Goal: Task Accomplishment & Management: Complete application form

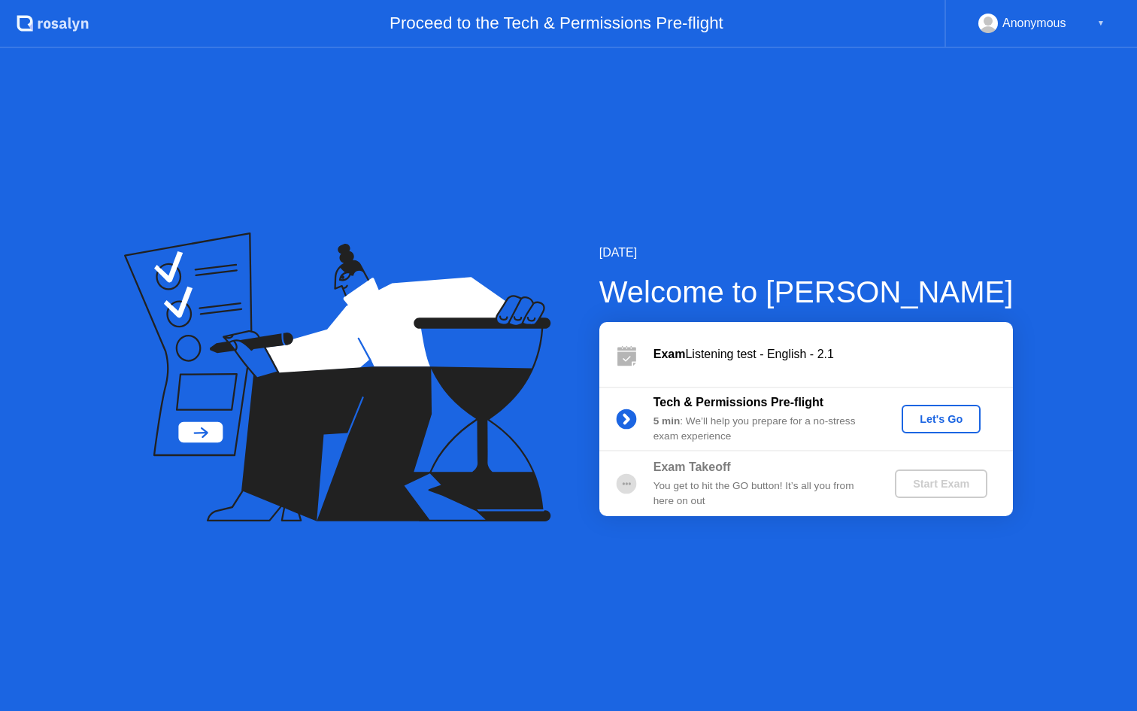
click at [935, 413] on div "Let's Go" at bounding box center [941, 419] width 67 height 12
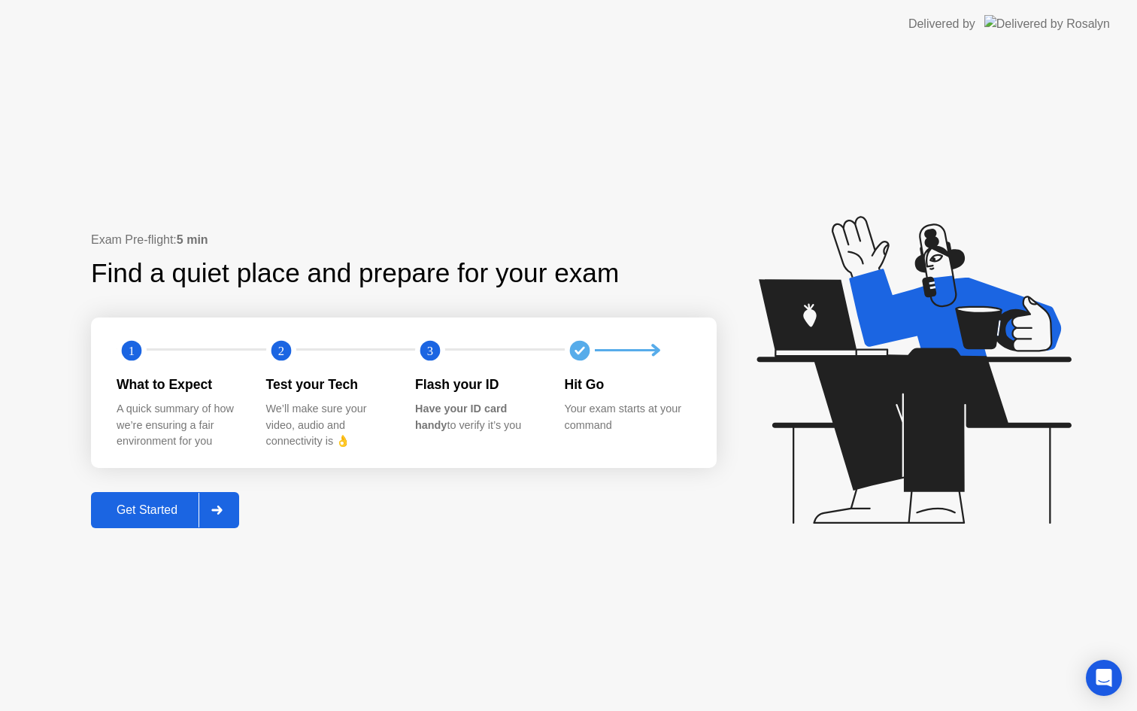
click at [150, 512] on div "Get Started" at bounding box center [147, 510] width 103 height 14
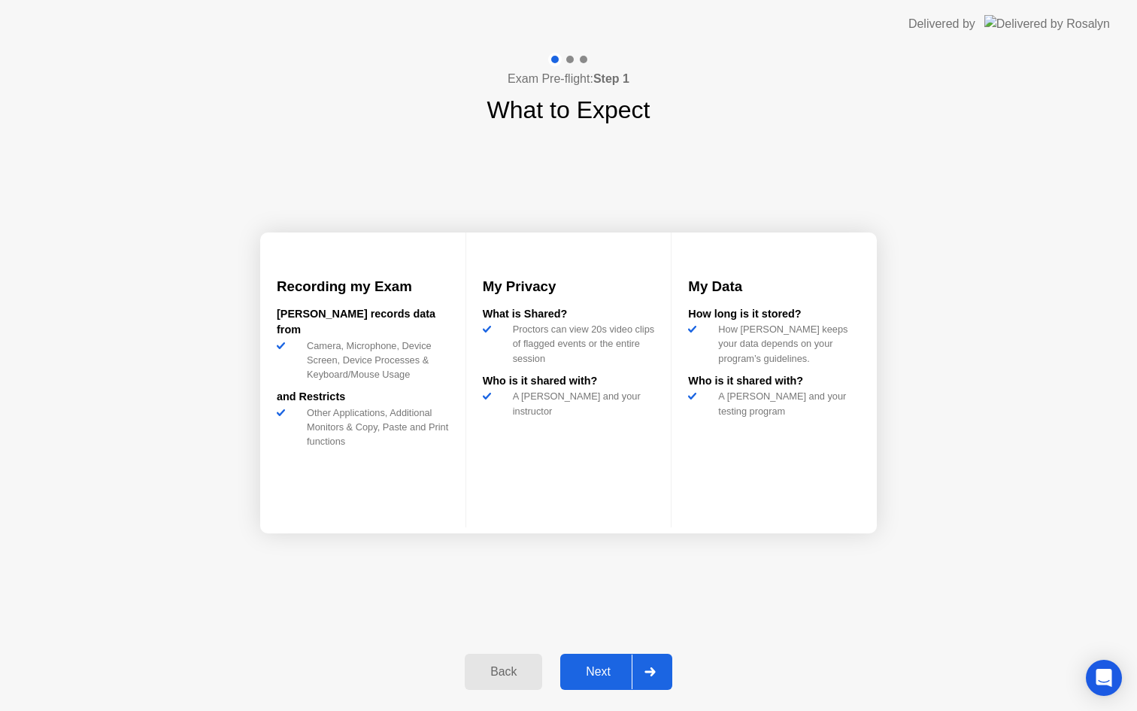
click at [604, 665] on div "Next" at bounding box center [598, 672] width 67 height 14
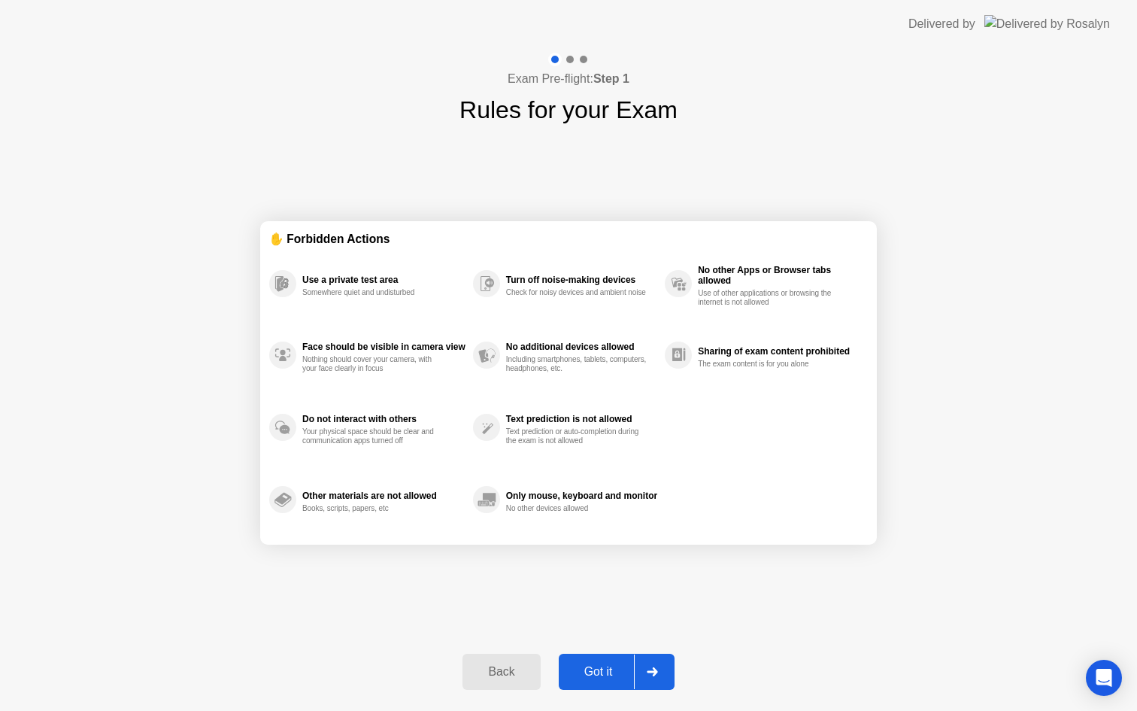
click at [610, 665] on div "Got it" at bounding box center [598, 672] width 71 height 14
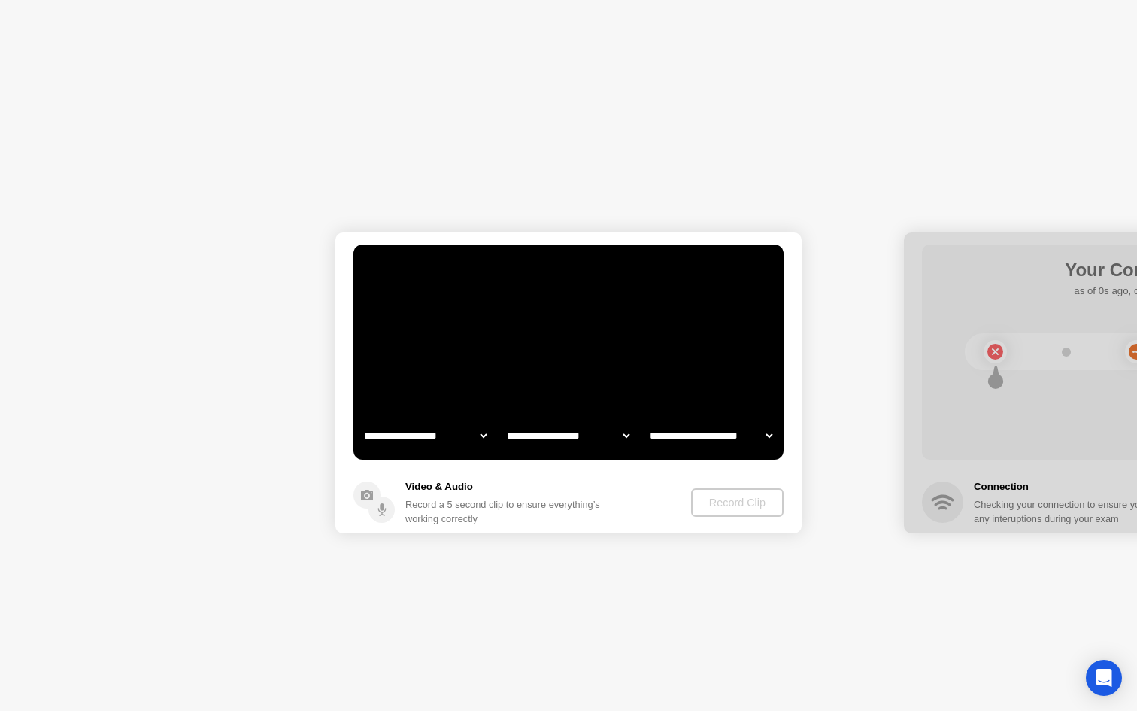
select select "**********"
select select "*******"
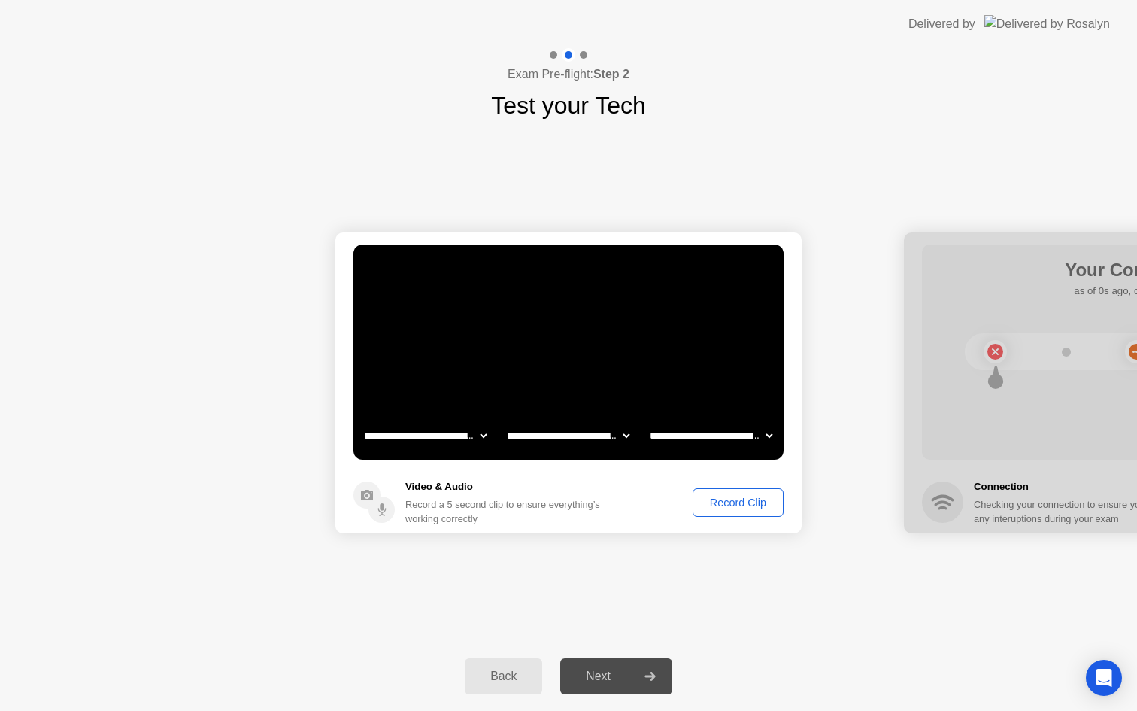
click at [740, 499] on div "Record Clip" at bounding box center [738, 502] width 80 height 12
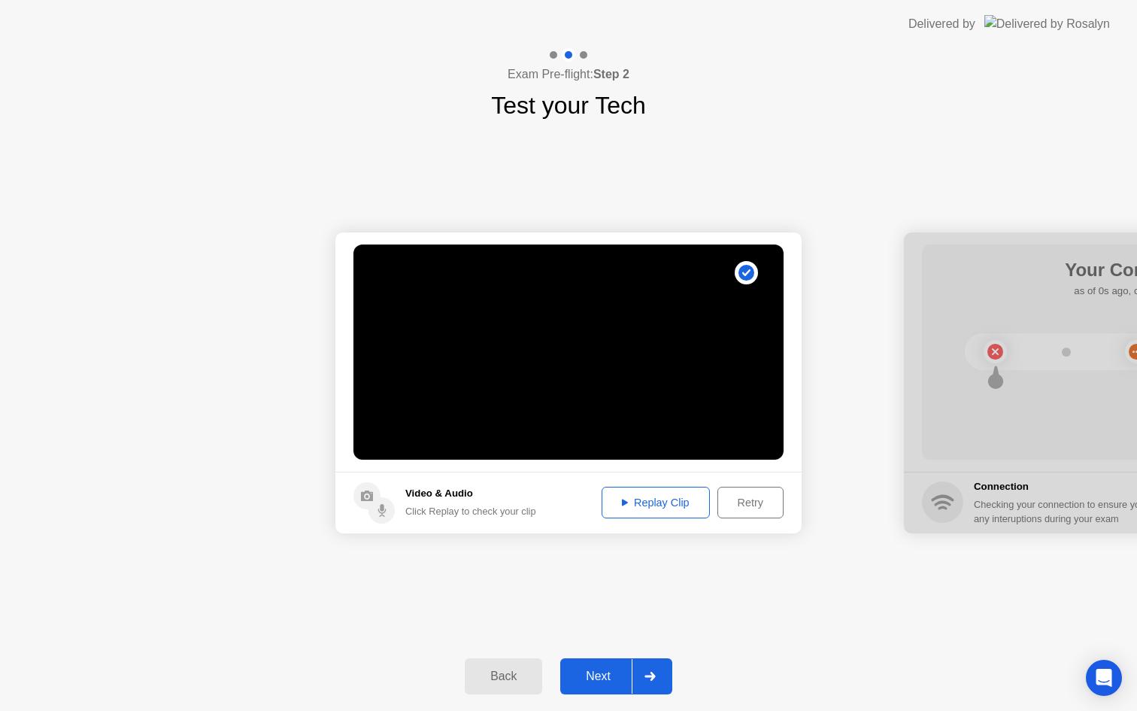
click at [604, 669] on div "Next" at bounding box center [598, 676] width 67 height 14
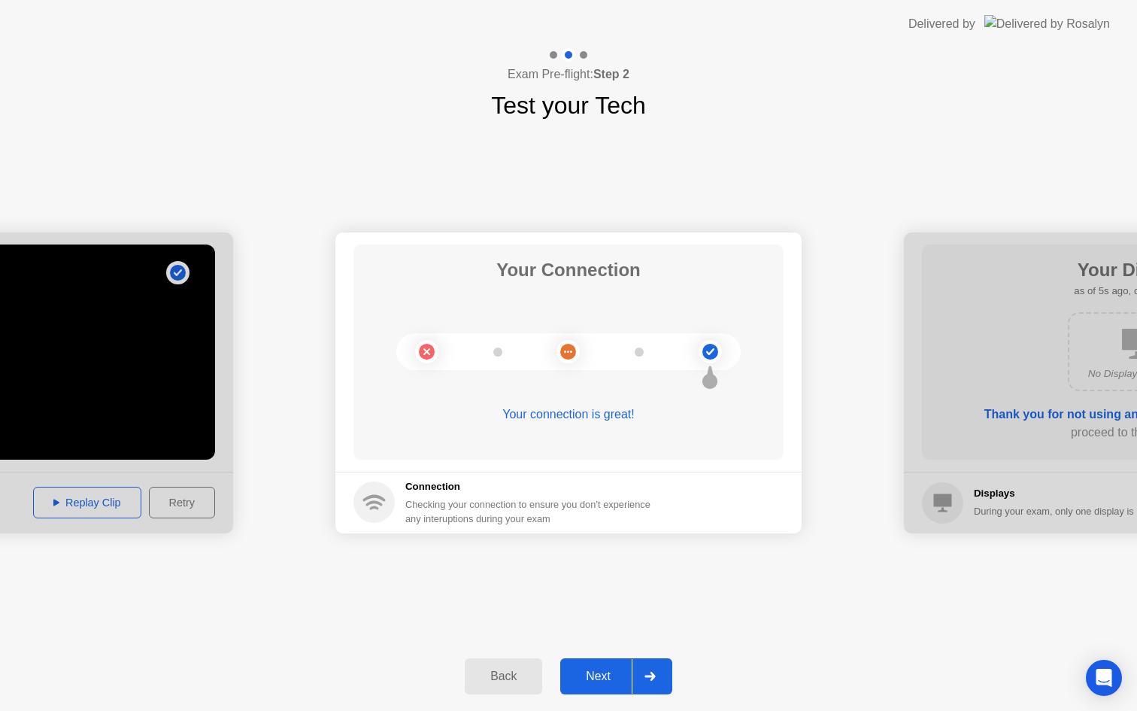
click at [615, 669] on div "Next" at bounding box center [598, 676] width 67 height 14
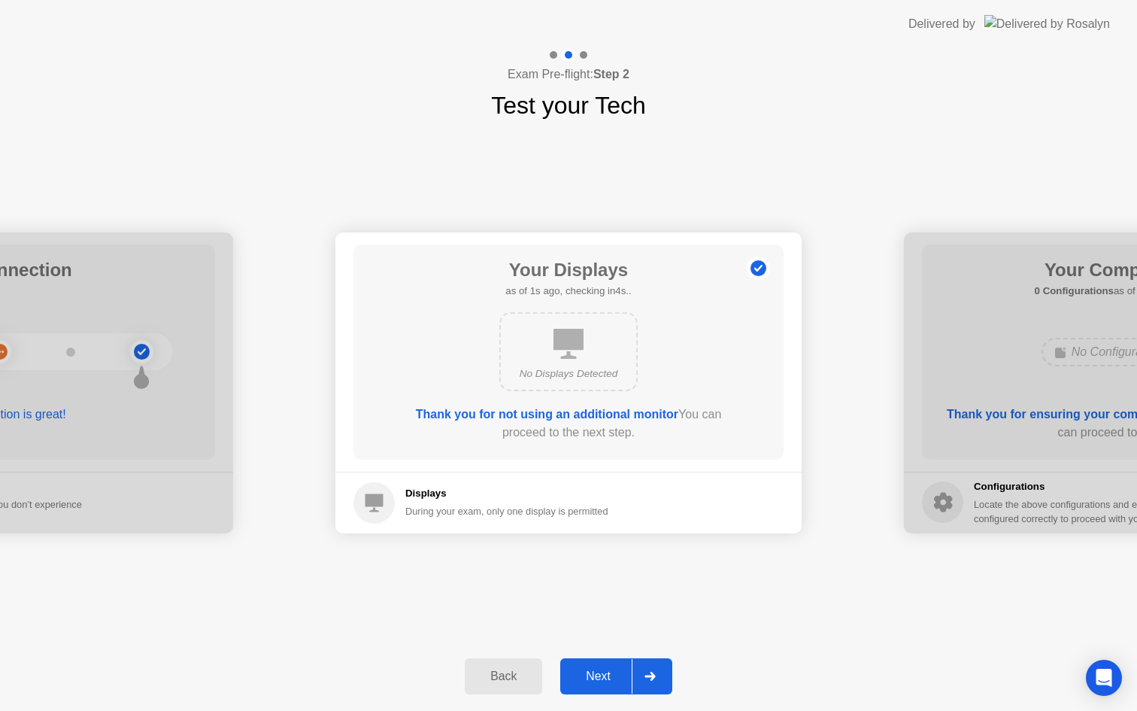
click at [615, 669] on div "Next" at bounding box center [598, 676] width 67 height 14
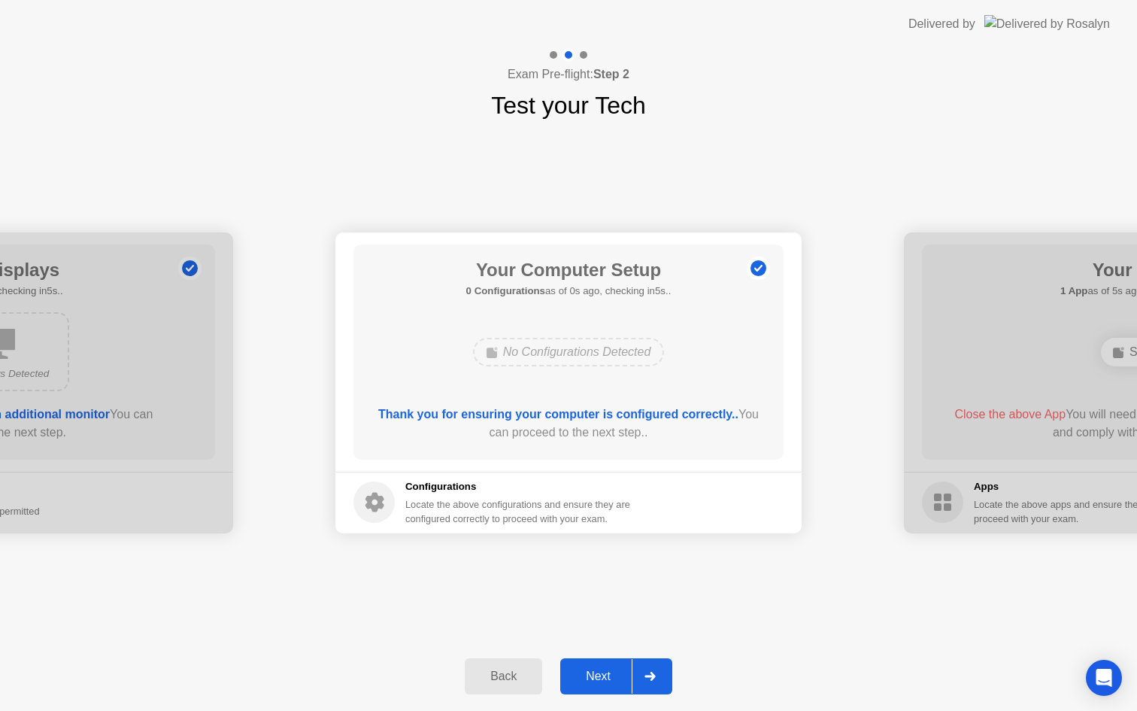
click at [615, 669] on div "Next" at bounding box center [598, 676] width 67 height 14
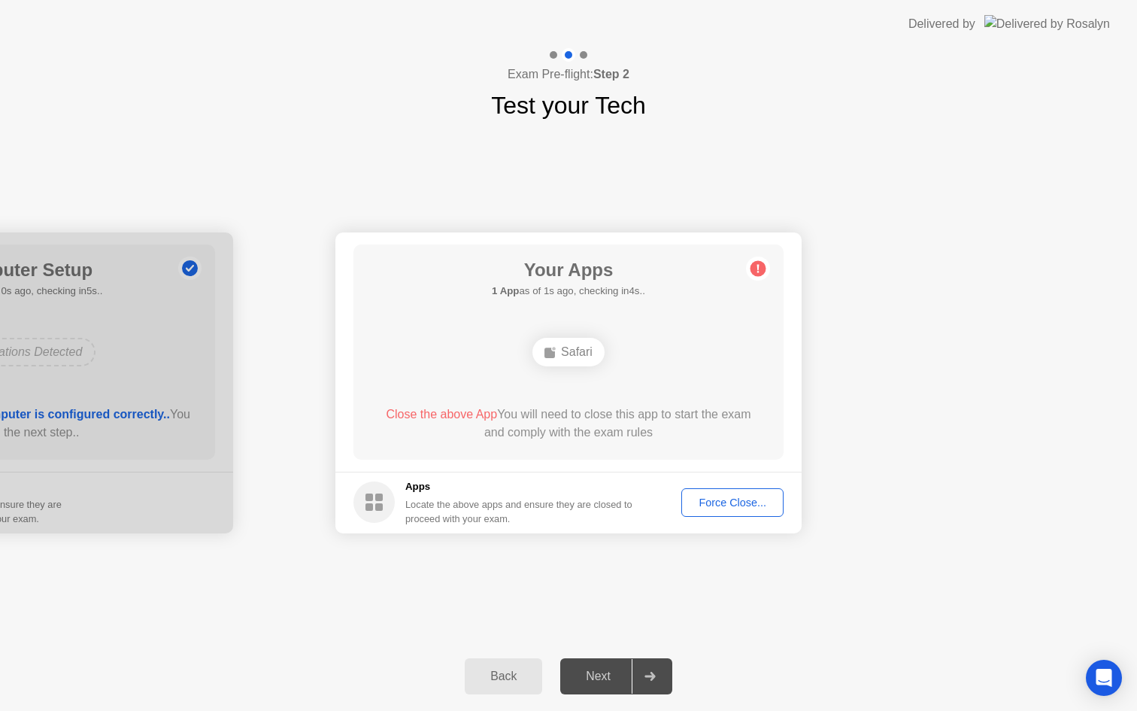
click at [728, 498] on div "Force Close..." at bounding box center [733, 502] width 92 height 12
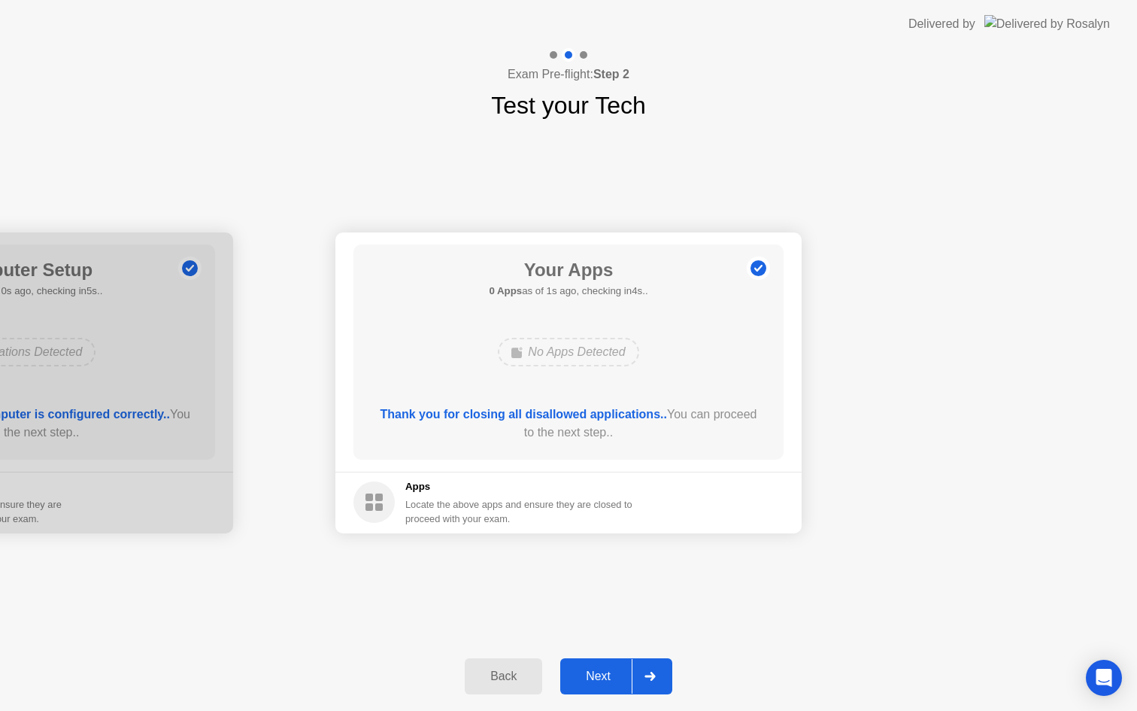
click at [601, 675] on div "Next" at bounding box center [598, 676] width 67 height 14
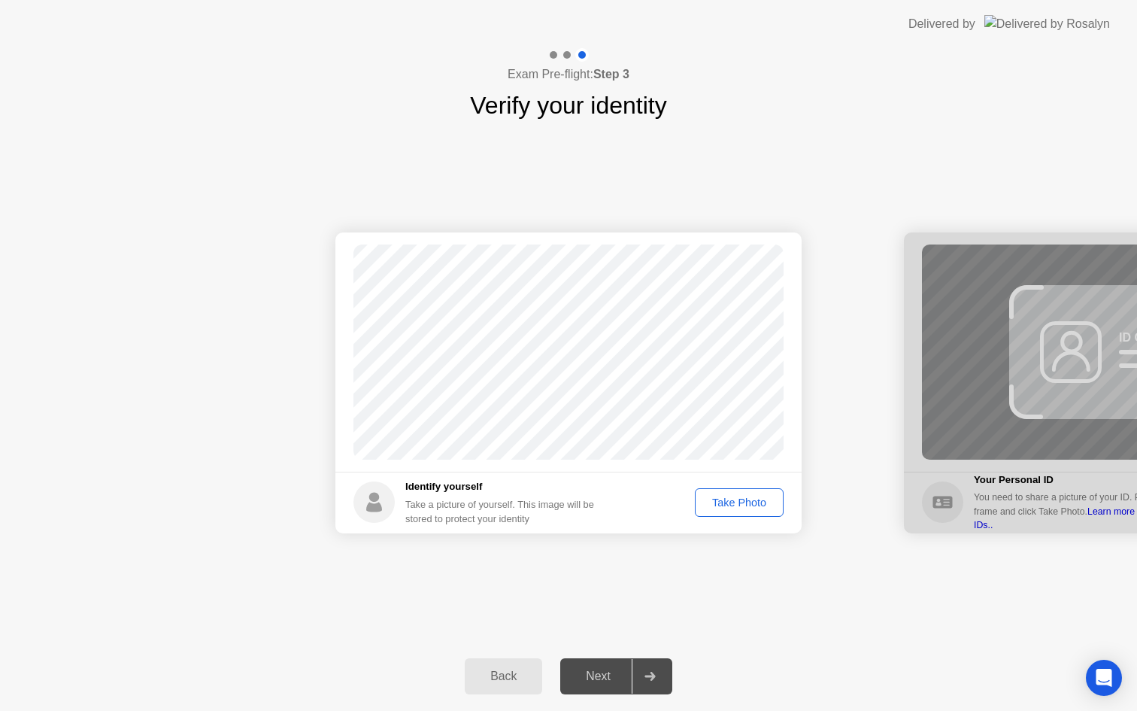
click at [739, 503] on div "Take Photo" at bounding box center [739, 502] width 78 height 12
click at [765, 496] on div "Retake" at bounding box center [749, 502] width 59 height 12
click at [596, 673] on div "Next" at bounding box center [598, 676] width 67 height 14
click at [753, 496] on div "Take Photo" at bounding box center [739, 502] width 78 height 12
click at [596, 666] on button "Next" at bounding box center [616, 676] width 112 height 36
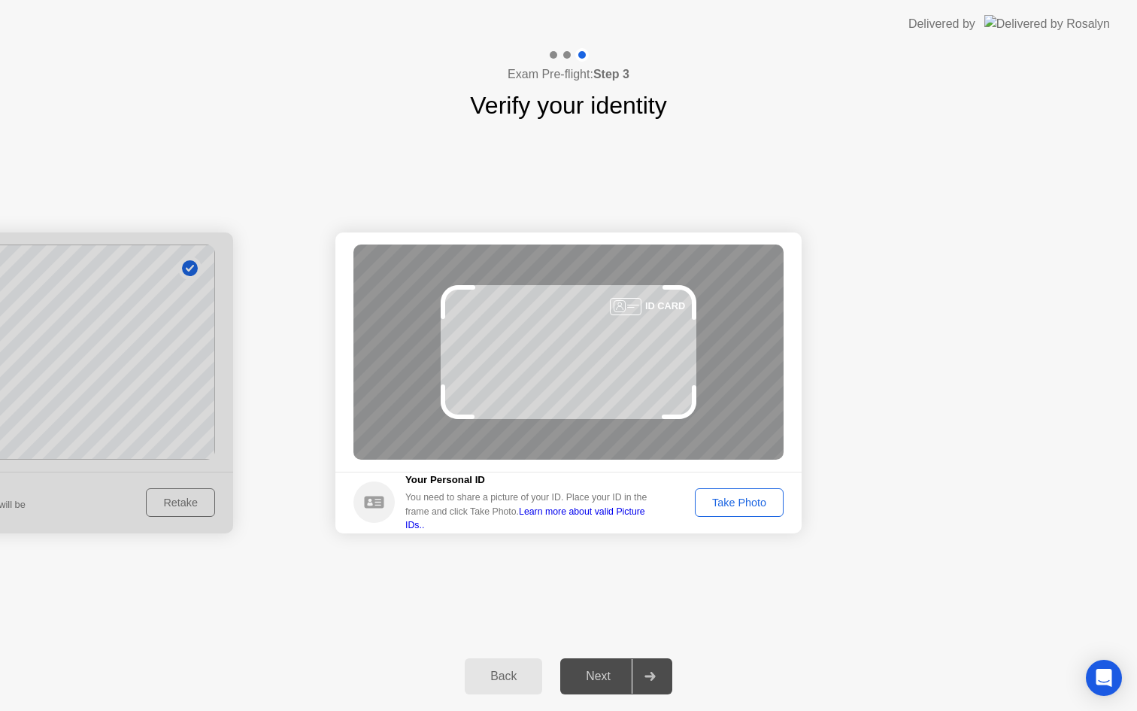
click at [736, 501] on div "Take Photo" at bounding box center [739, 502] width 78 height 12
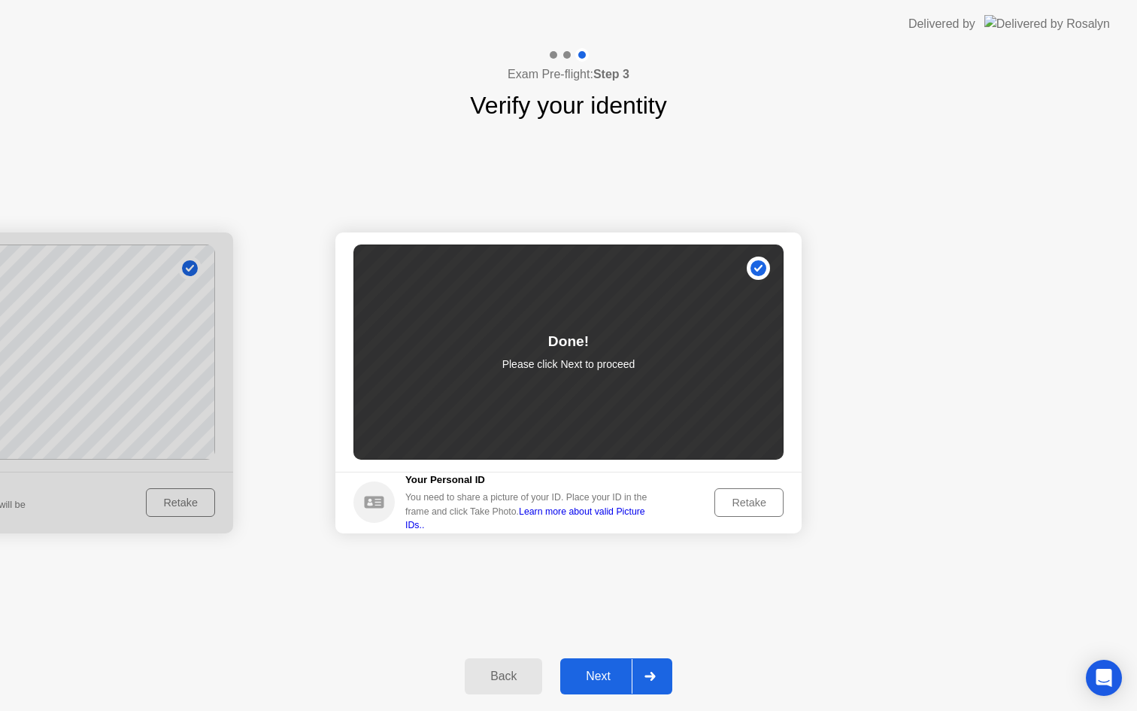
click at [604, 669] on div "Next" at bounding box center [598, 676] width 67 height 14
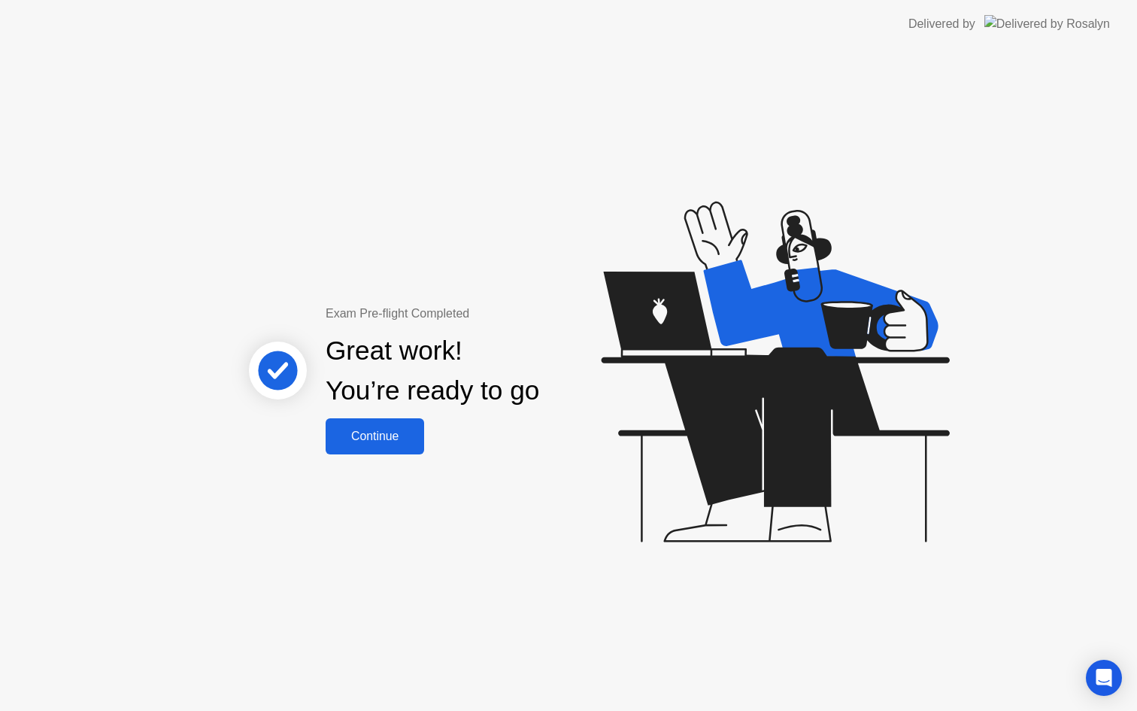
click at [392, 434] on div "Continue" at bounding box center [374, 436] width 89 height 14
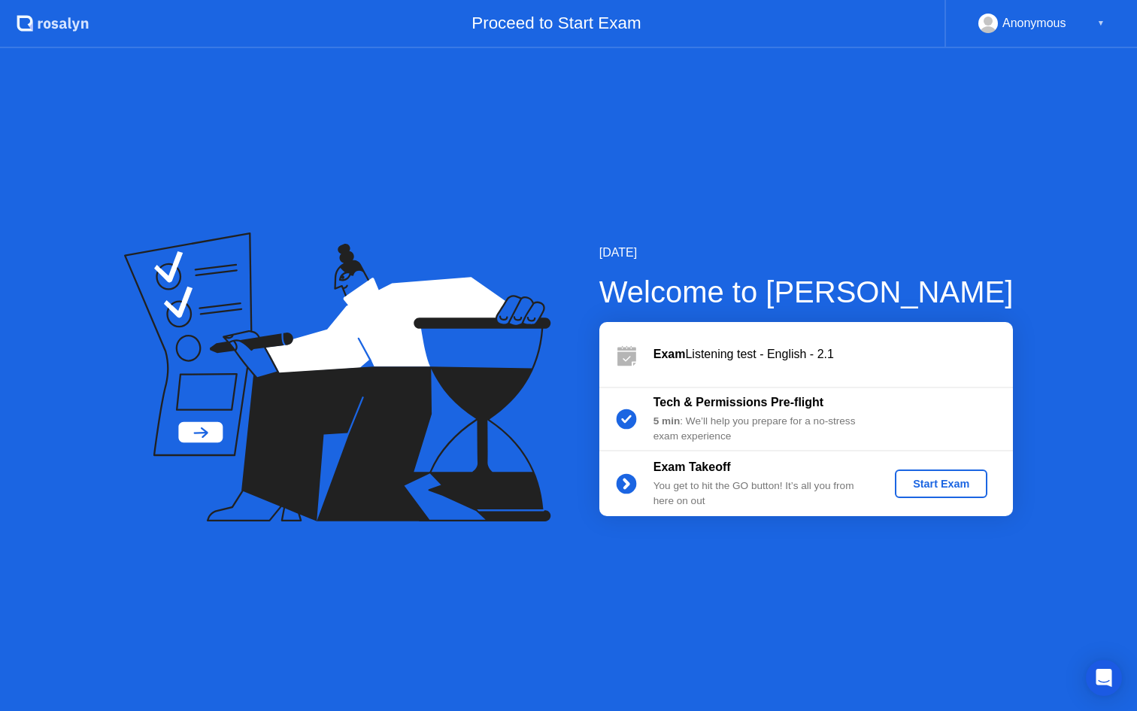
click at [928, 481] on div "Start Exam" at bounding box center [941, 484] width 80 height 12
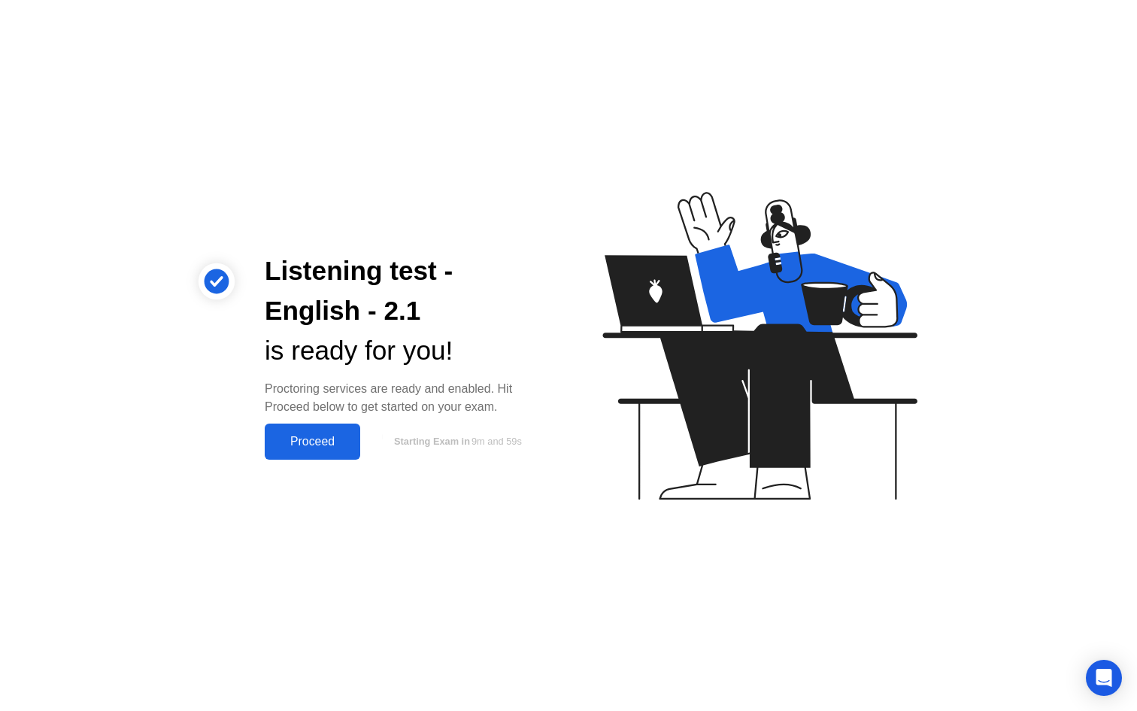
click at [317, 438] on div "Proceed" at bounding box center [312, 442] width 86 height 14
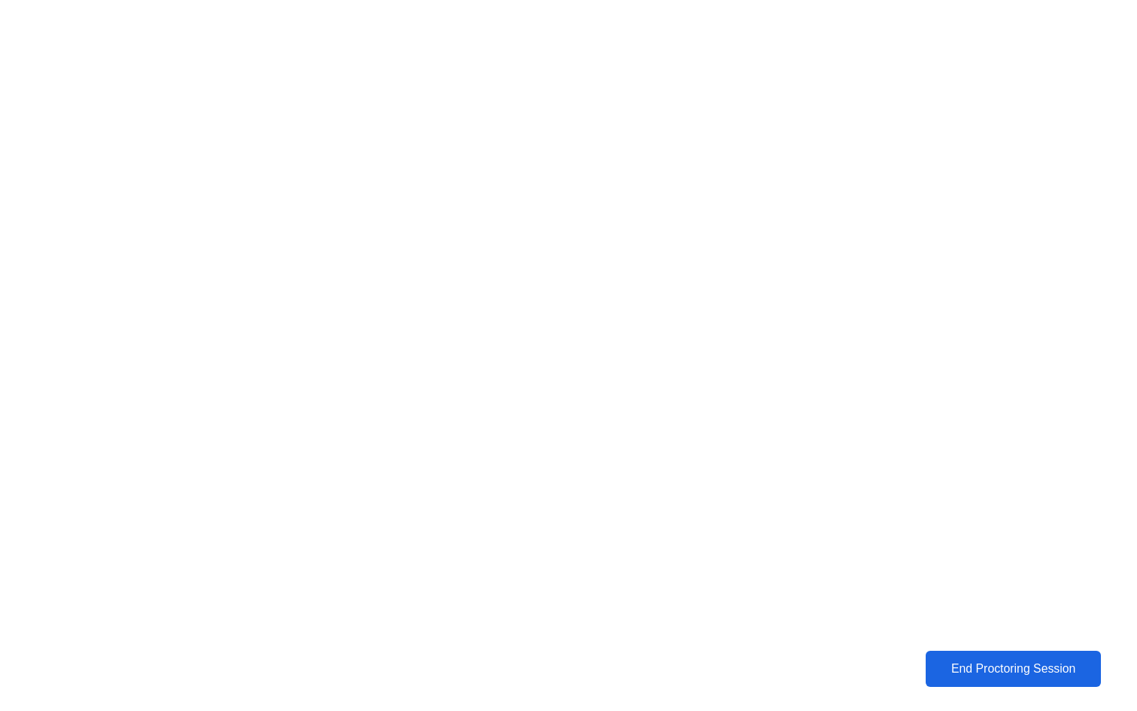
click at [1002, 662] on div "End Proctoring Session" at bounding box center [1013, 669] width 166 height 14
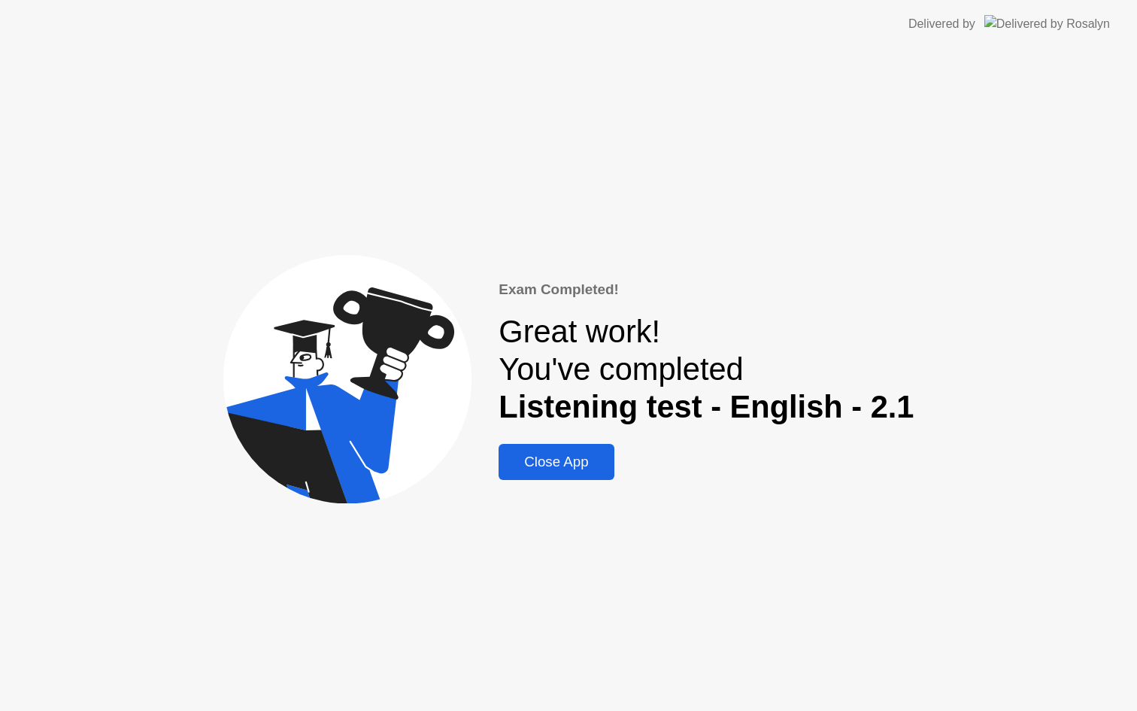
click at [562, 460] on div "Close App" at bounding box center [556, 461] width 106 height 17
